Goal: Navigation & Orientation: Find specific page/section

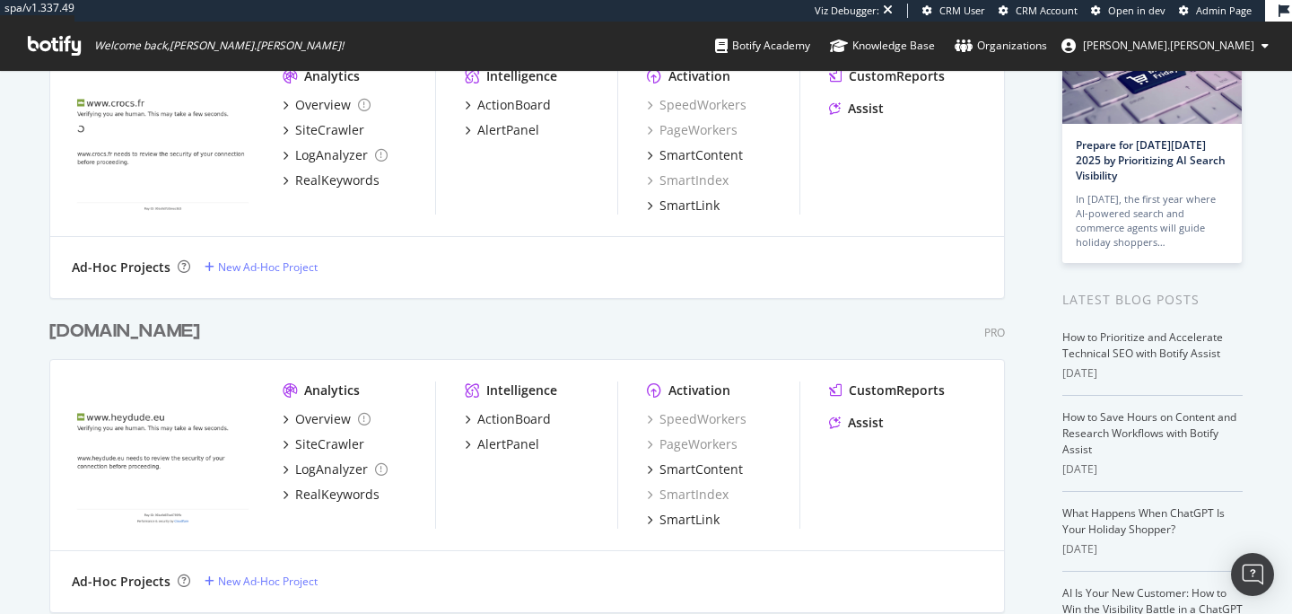
scroll to position [183, 0]
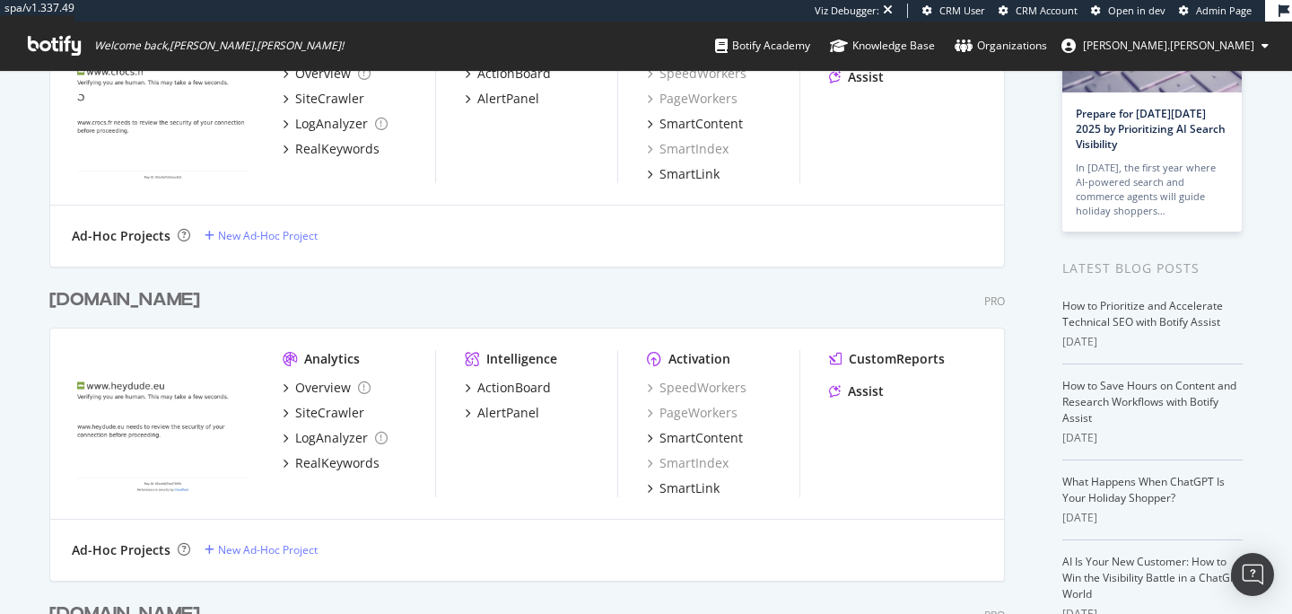
click at [148, 300] on div "[DOMAIN_NAME]" at bounding box center [124, 300] width 151 height 26
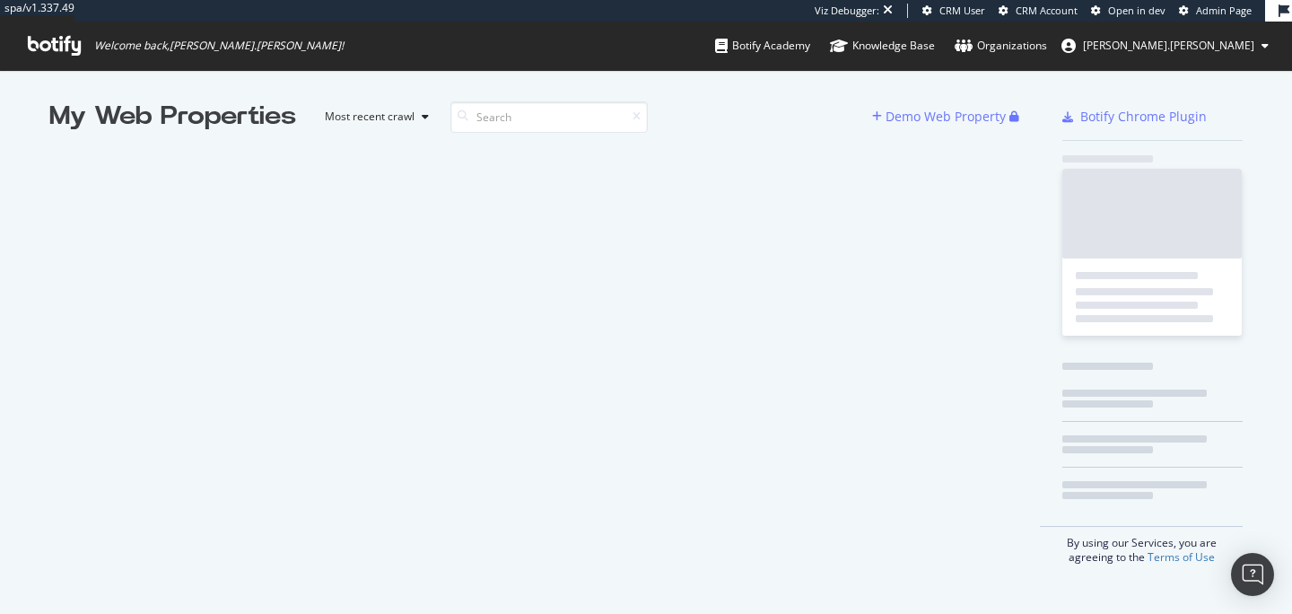
scroll to position [614, 1292]
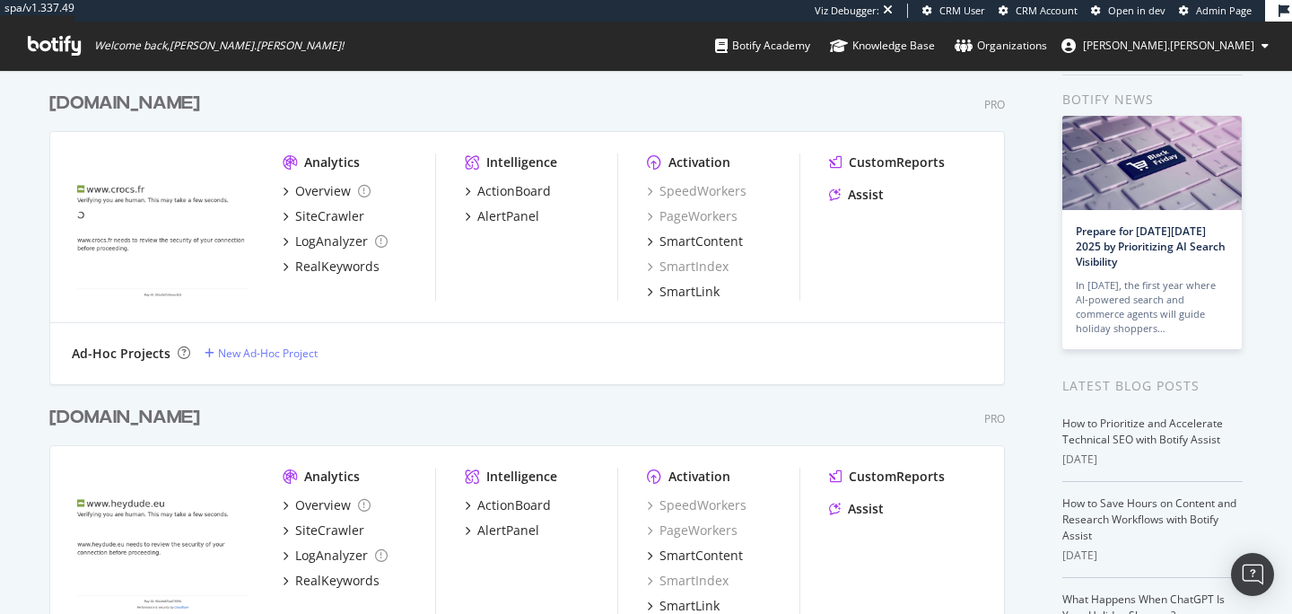
scroll to position [157, 0]
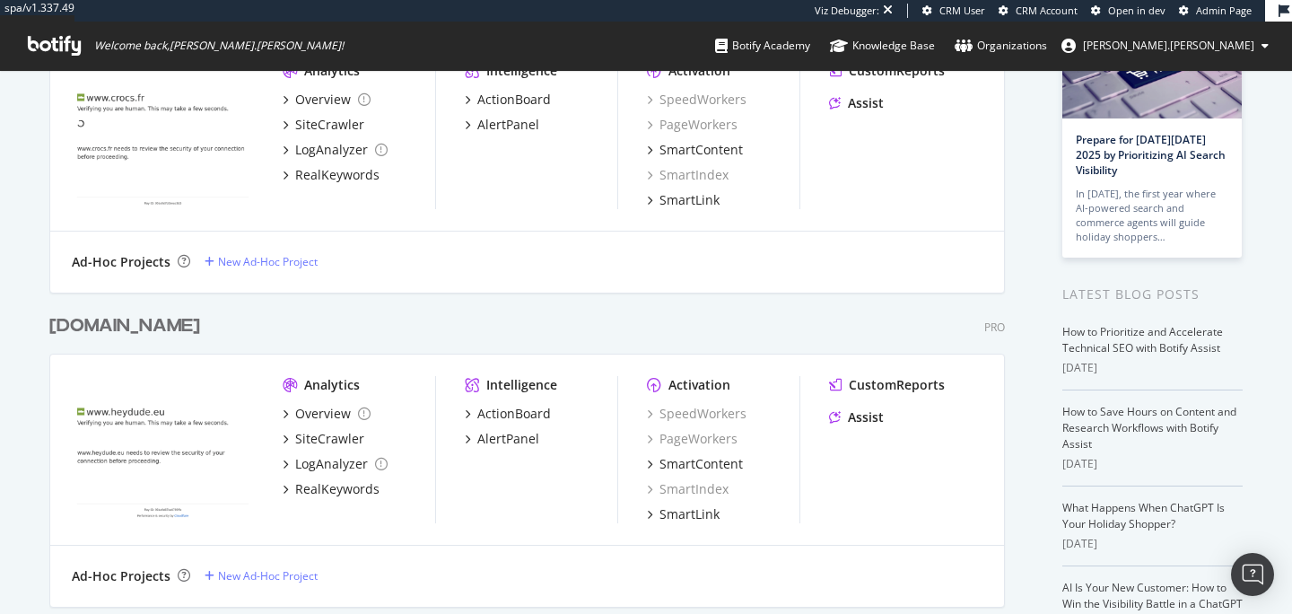
click at [156, 323] on div "[DOMAIN_NAME]" at bounding box center [128, 326] width 158 height 26
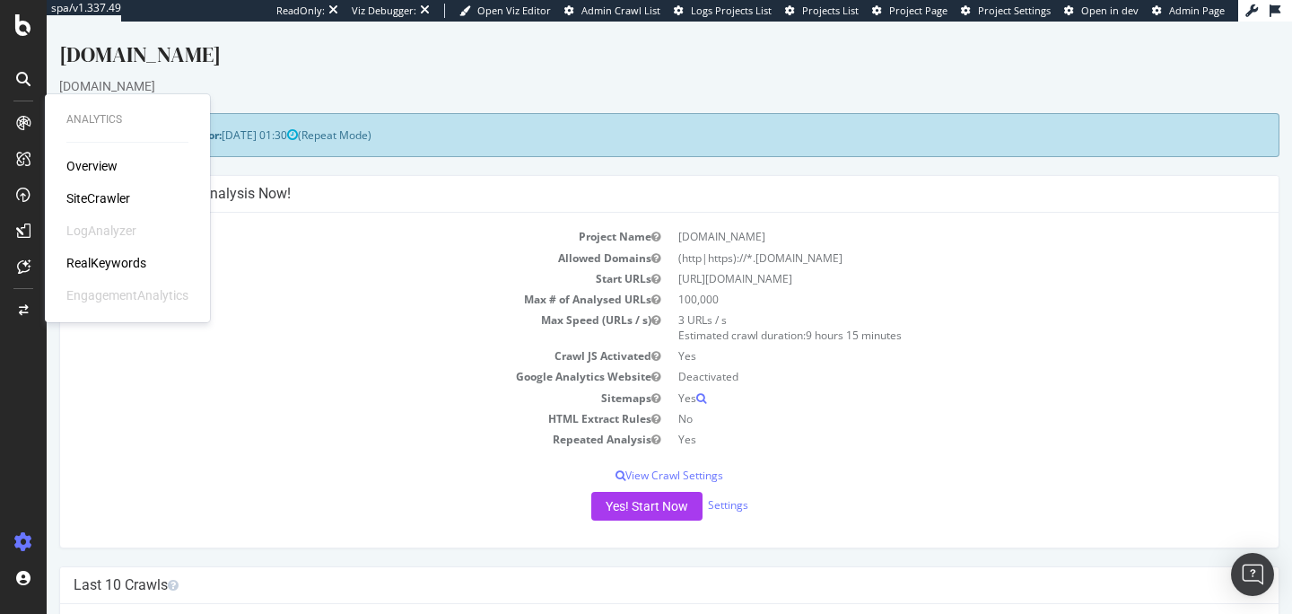
click at [106, 195] on div "SiteCrawler" at bounding box center [98, 198] width 64 height 18
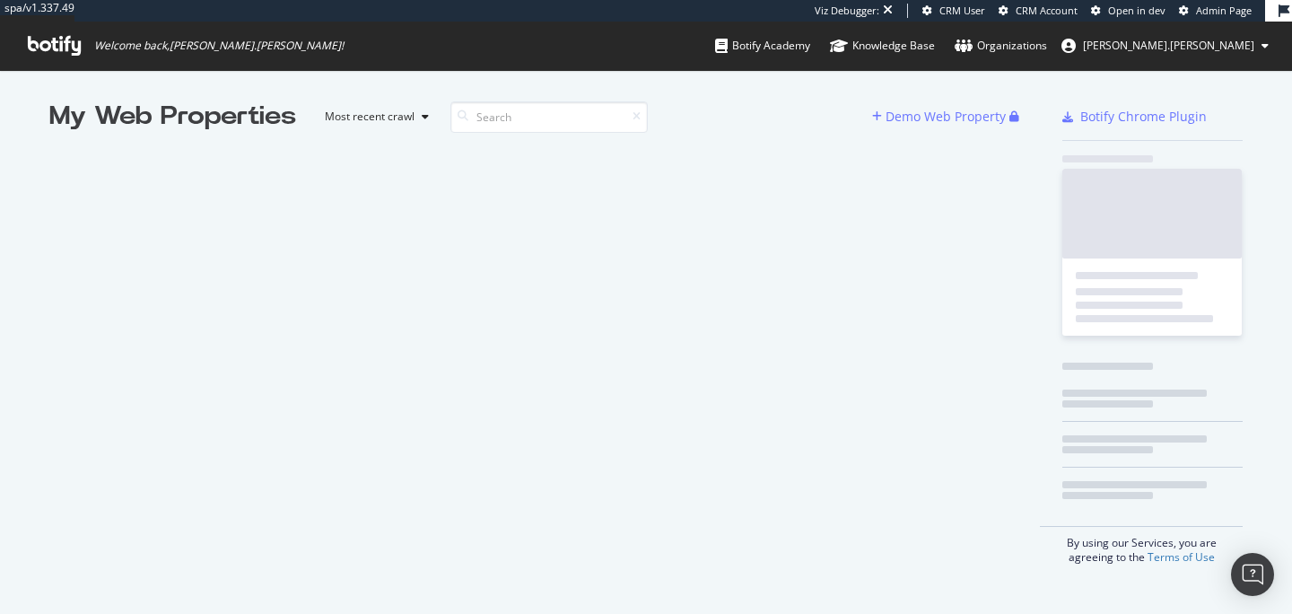
scroll to position [614, 1292]
